Goal: Task Accomplishment & Management: Use online tool/utility

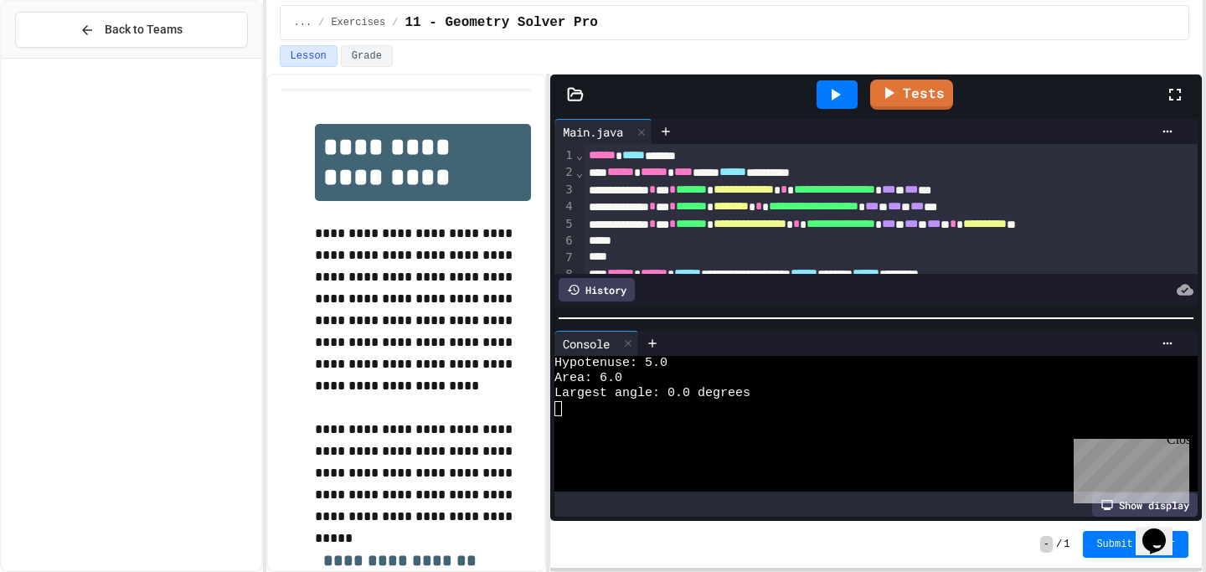
scroll to position [308, 29]
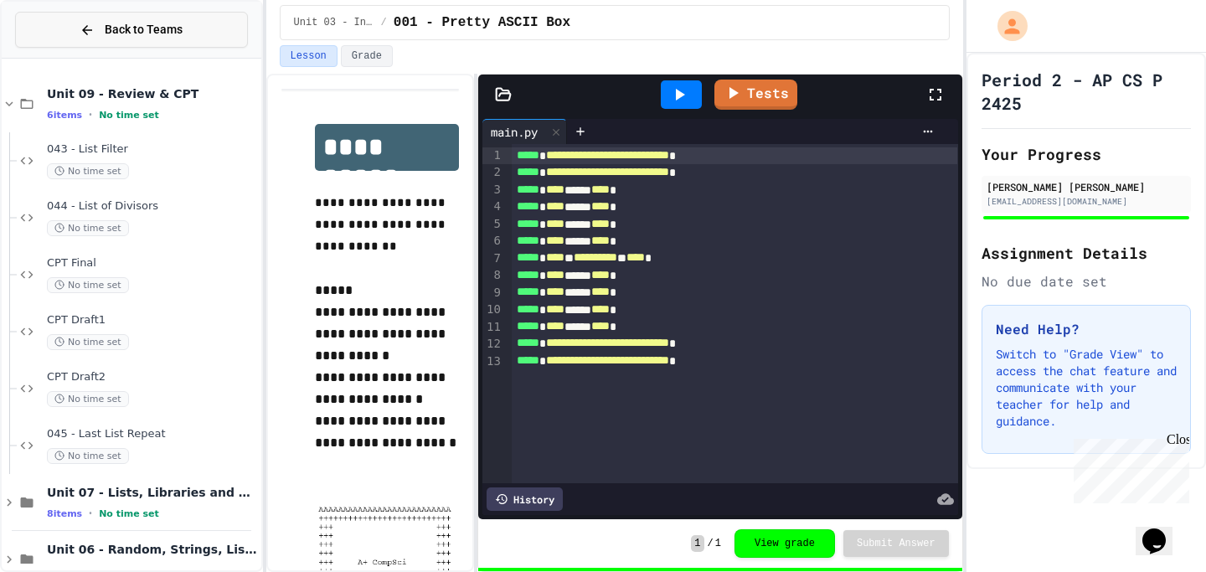
click at [81, 32] on icon at bounding box center [87, 30] width 15 height 15
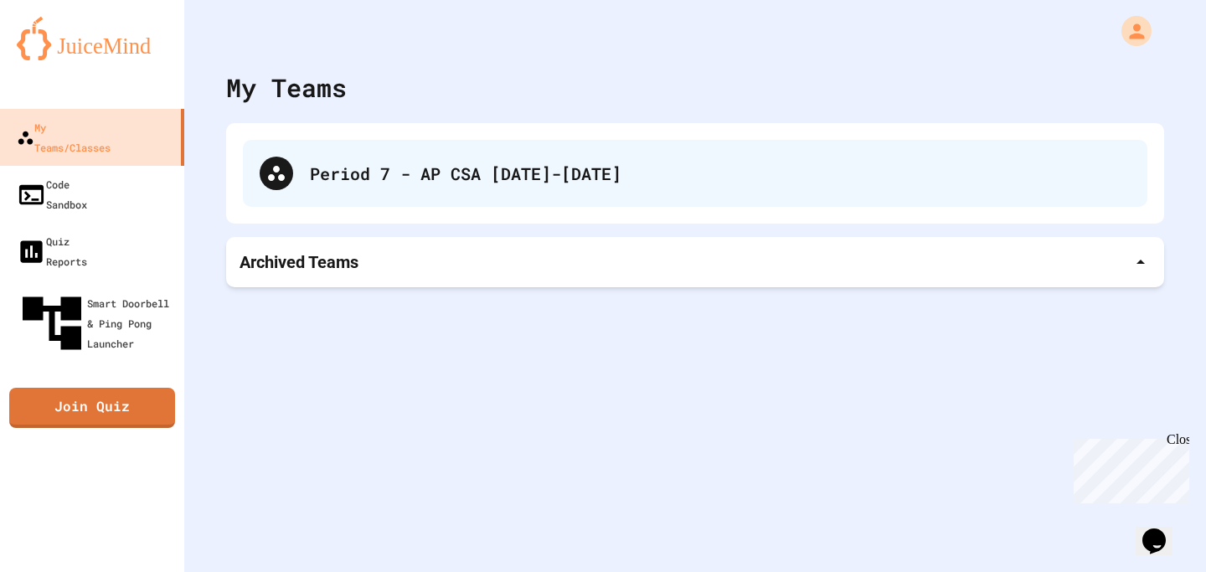
click at [423, 185] on div "Period 7 - AP CSA [DATE]-[DATE]" at bounding box center [720, 173] width 820 height 25
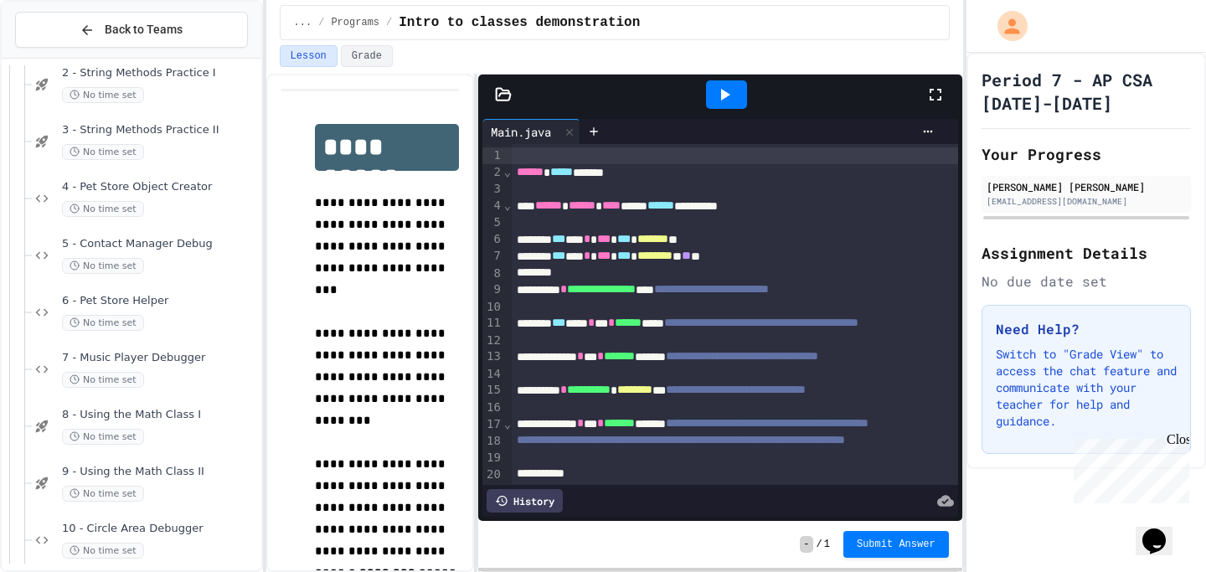
scroll to position [1401, 0]
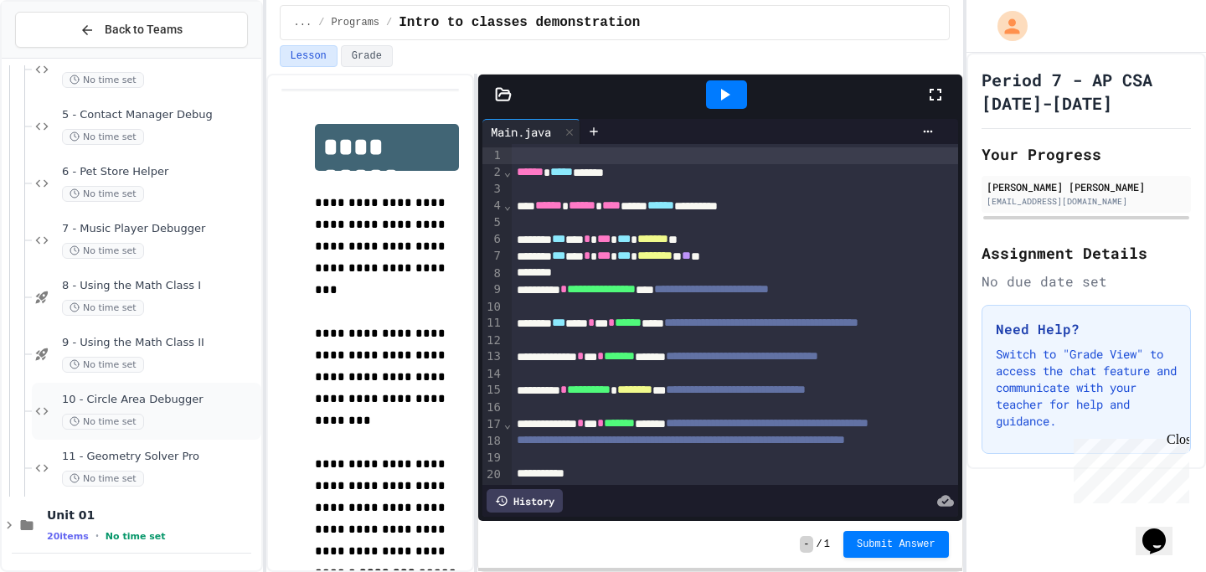
click at [192, 401] on span "10 - Circle Area Debugger" at bounding box center [160, 400] width 196 height 14
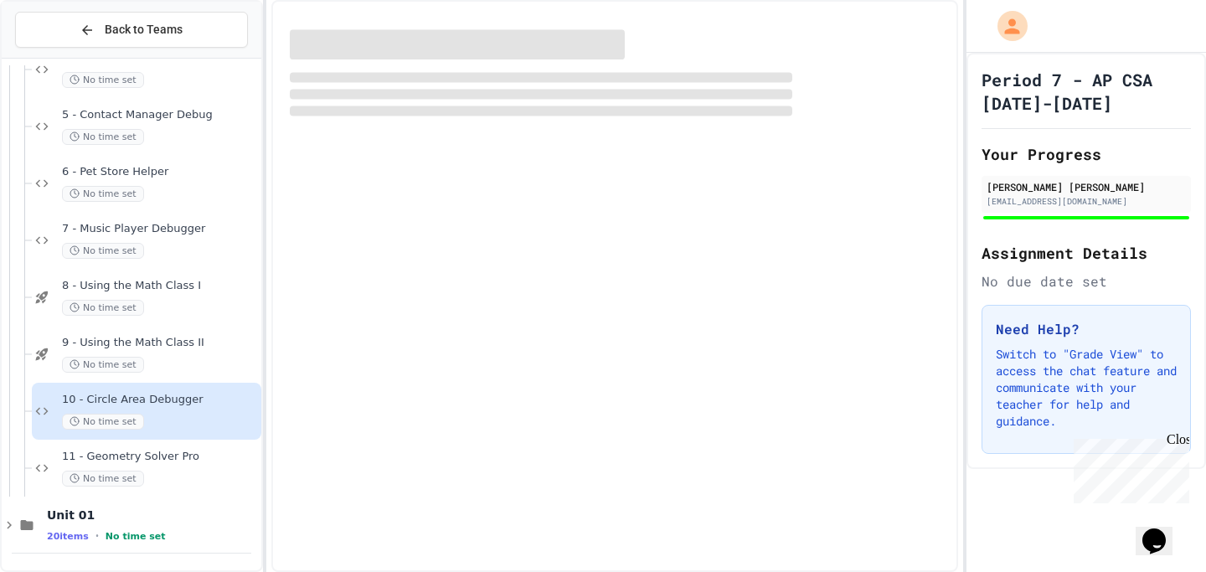
scroll to position [1381, 0]
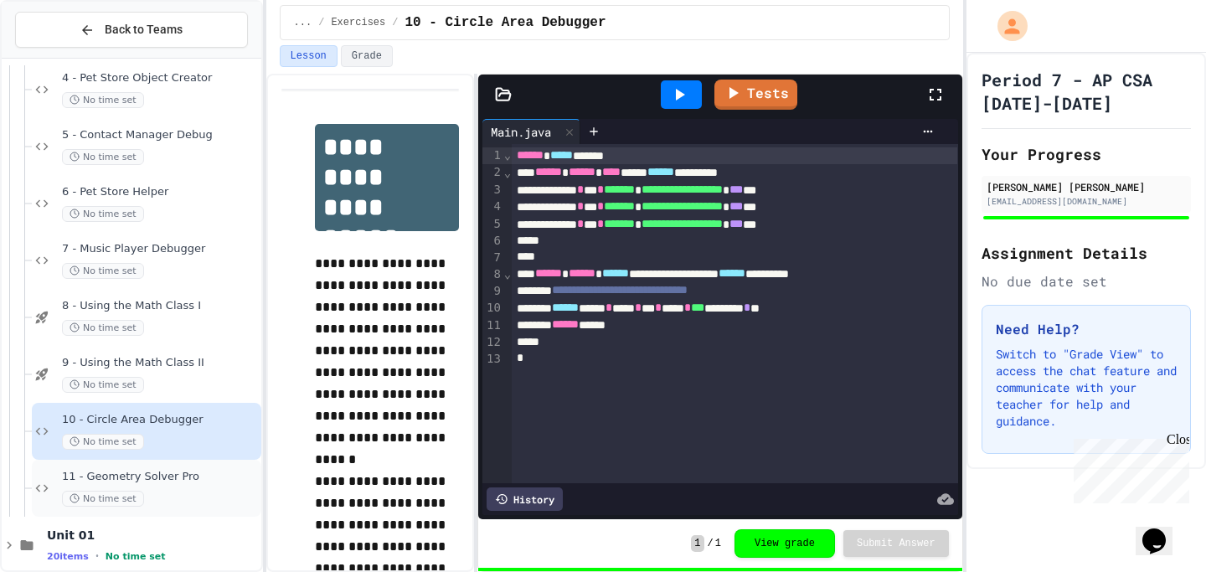
click at [188, 480] on span "11 - Geometry Solver Pro" at bounding box center [160, 477] width 196 height 14
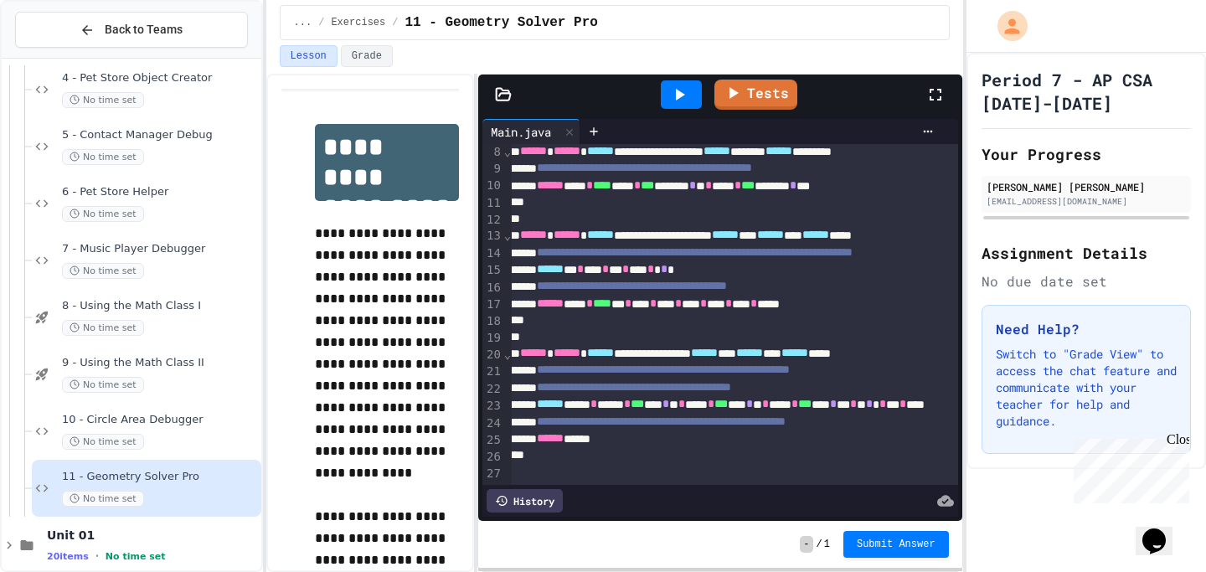
scroll to position [122, 0]
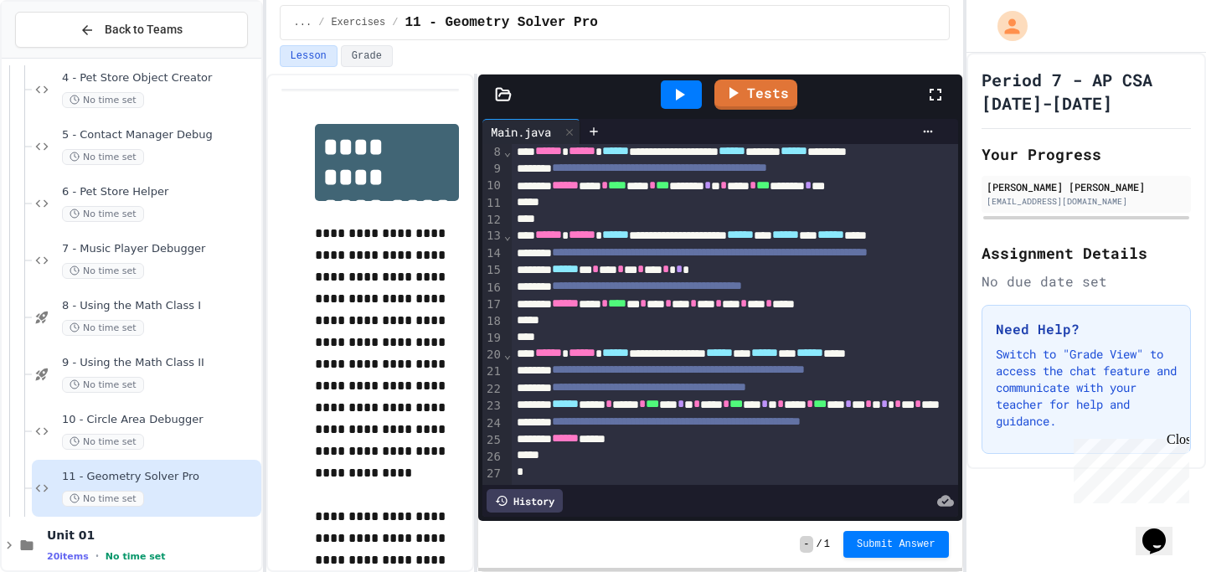
click at [624, 443] on div "****** *****" at bounding box center [843, 438] width 663 height 17
click at [679, 91] on icon at bounding box center [680, 95] width 9 height 12
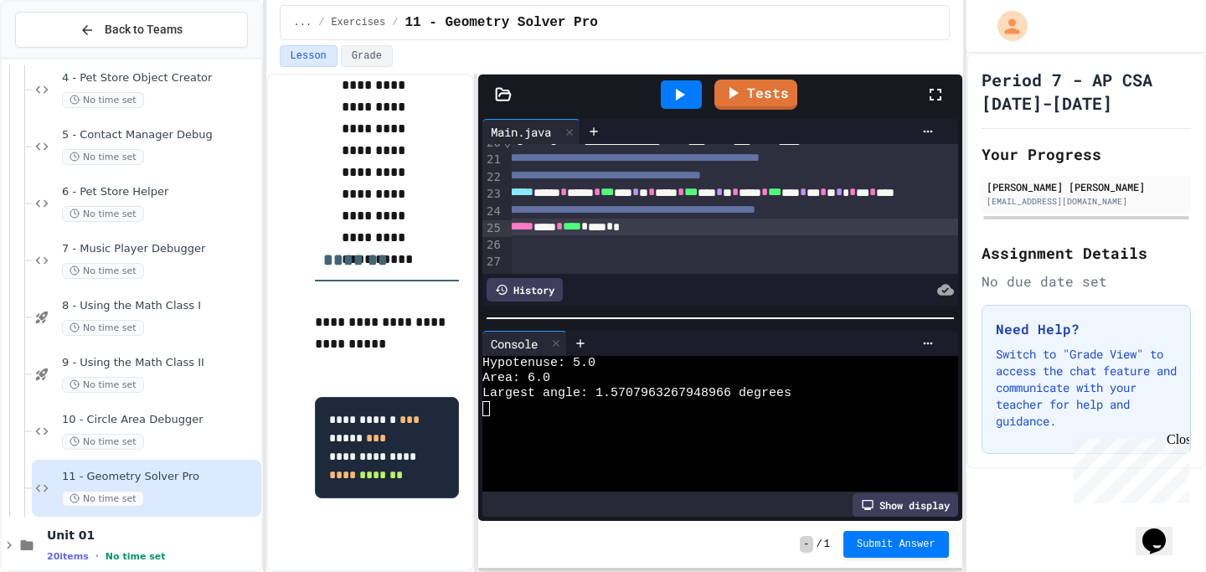
scroll to position [334, 40]
click at [593, 232] on span "*" at bounding box center [589, 226] width 7 height 12
click at [693, 106] on div at bounding box center [681, 94] width 41 height 28
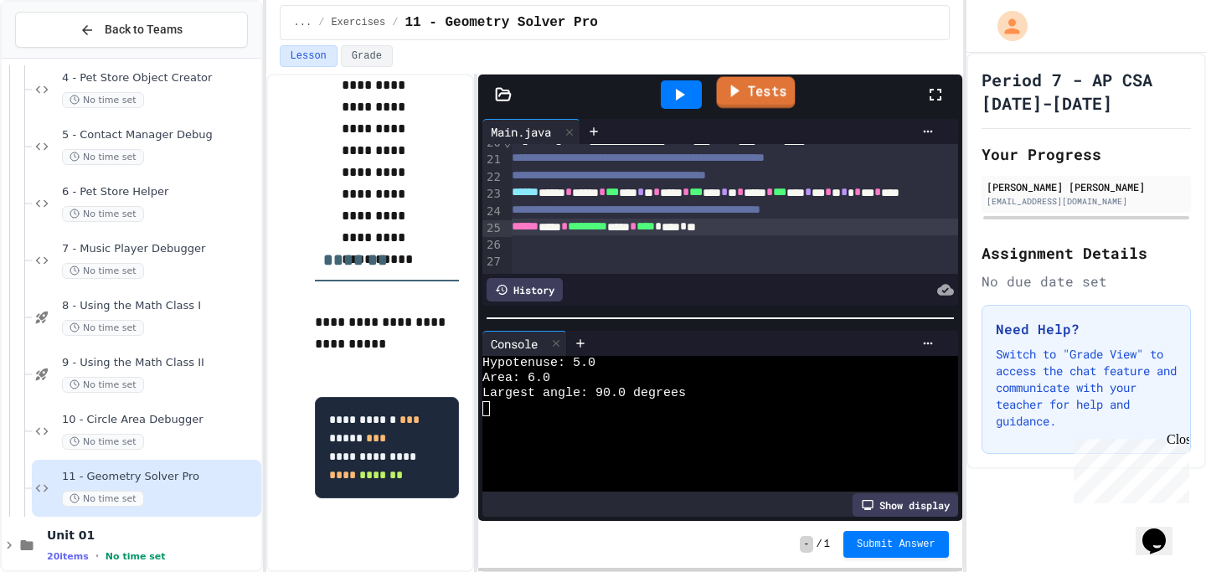
click at [733, 95] on icon at bounding box center [734, 91] width 8 height 13
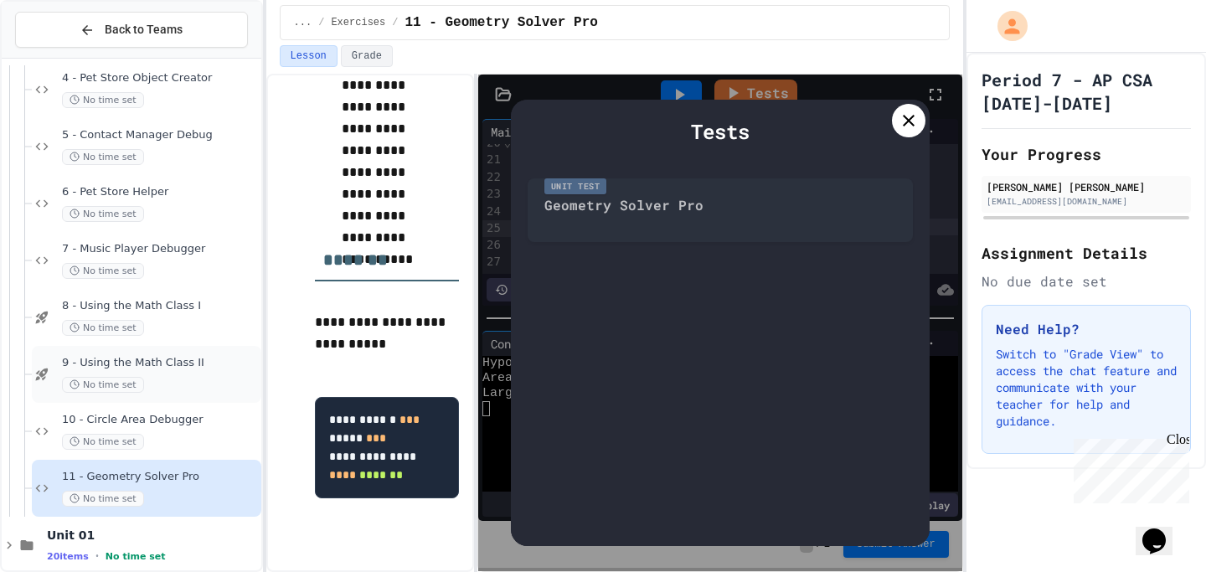
scroll to position [1401, 0]
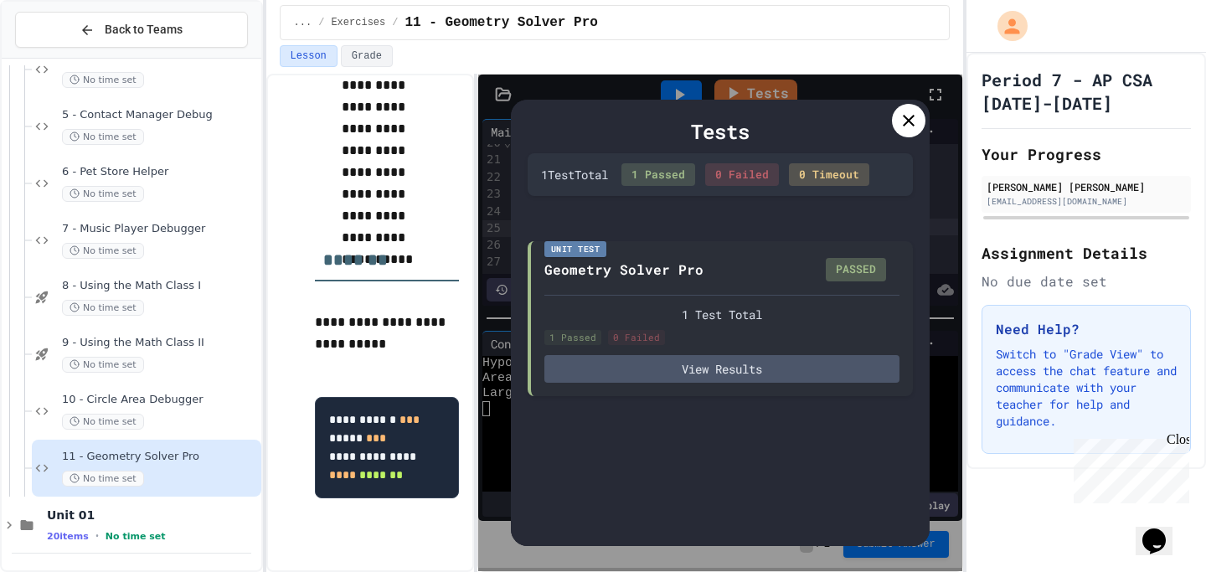
click at [911, 119] on icon at bounding box center [908, 121] width 20 height 20
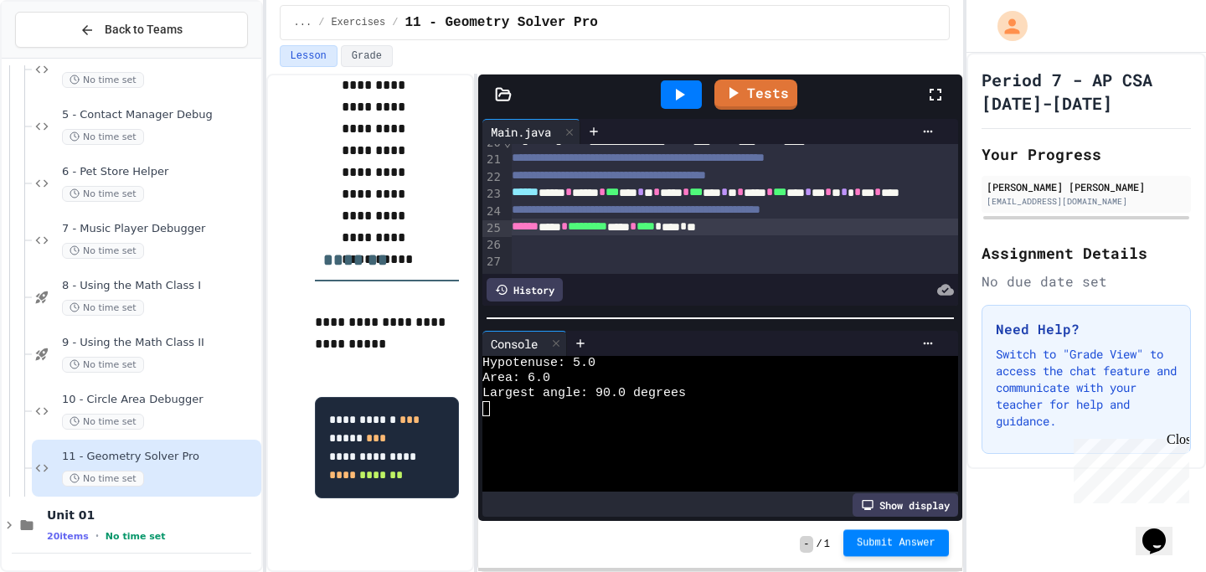
click at [884, 537] on span "Submit Answer" at bounding box center [895, 542] width 79 height 13
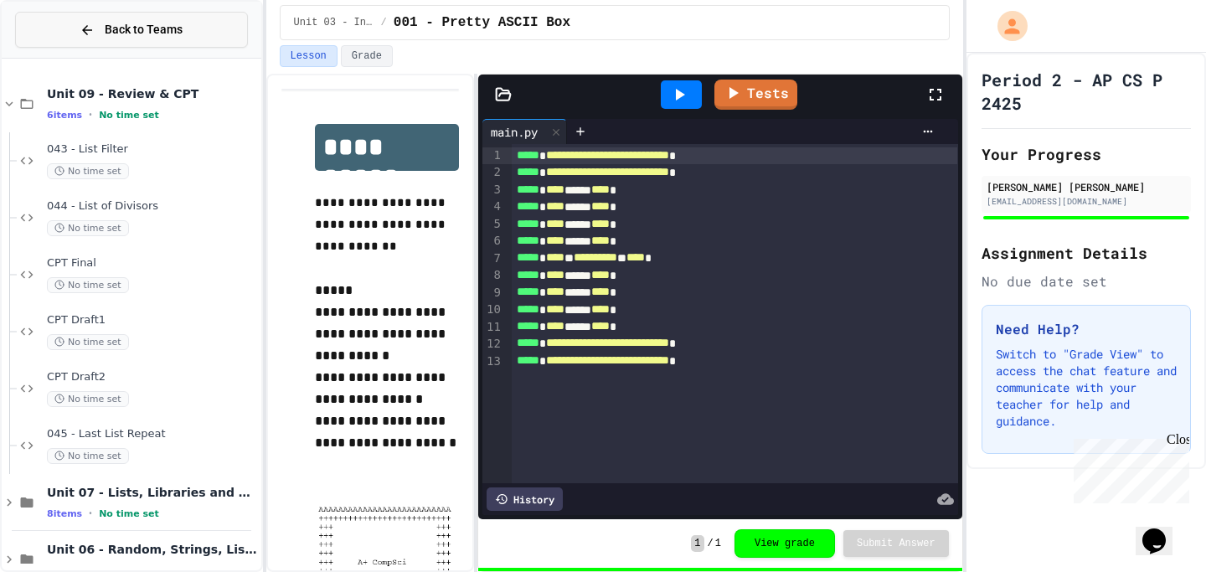
click at [163, 26] on span "Back to Teams" at bounding box center [144, 30] width 78 height 18
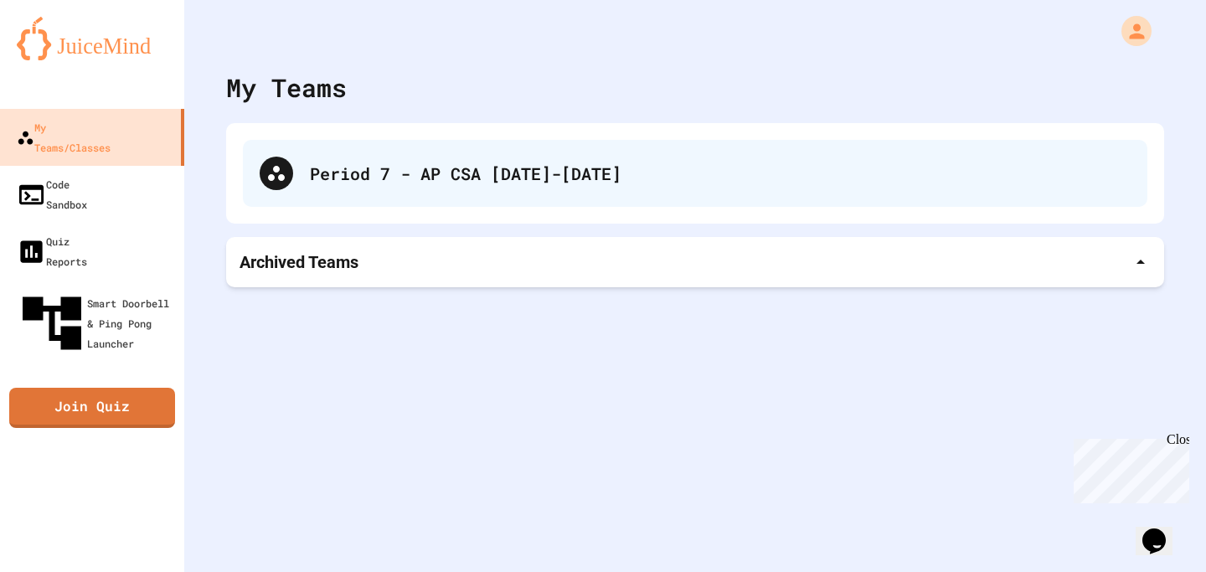
click at [447, 151] on div "Period 7 - AP CSA [DATE]-[DATE]" at bounding box center [695, 173] width 904 height 67
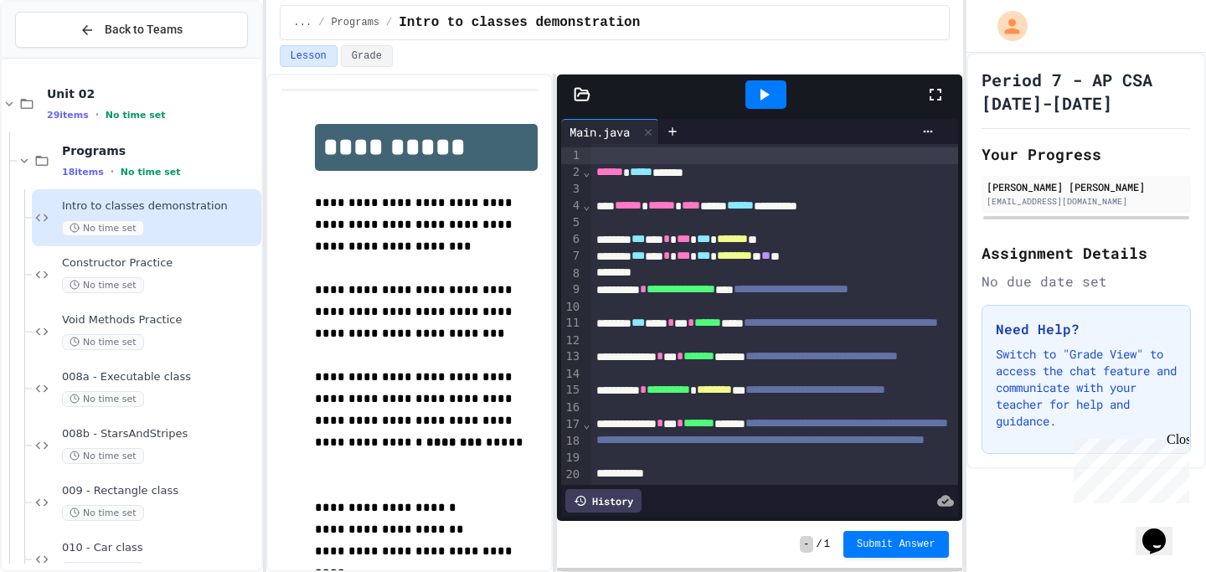
click at [557, 322] on div "**********" at bounding box center [614, 323] width 697 height 498
